Goal: Information Seeking & Learning: Learn about a topic

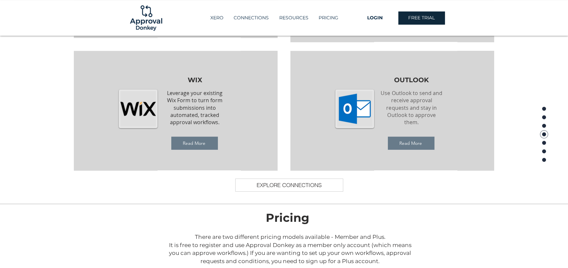
scroll to position [787, 0]
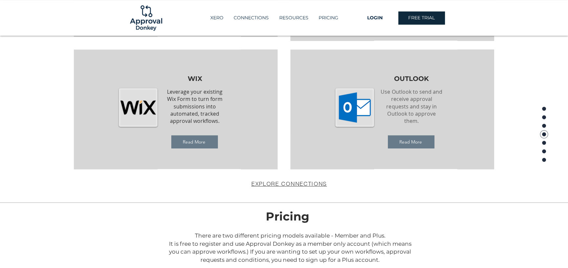
click at [315, 181] on span "EXPLORE CONNECTIONS" at bounding box center [288, 183] width 75 height 7
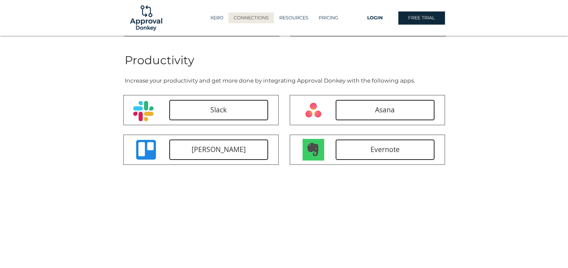
scroll to position [459, 0]
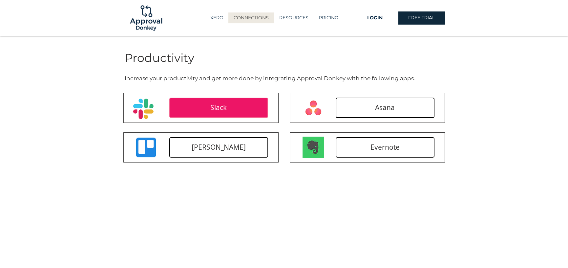
click at [235, 104] on link "Slack" at bounding box center [218, 108] width 99 height 20
